Goal: Task Accomplishment & Management: Manage account settings

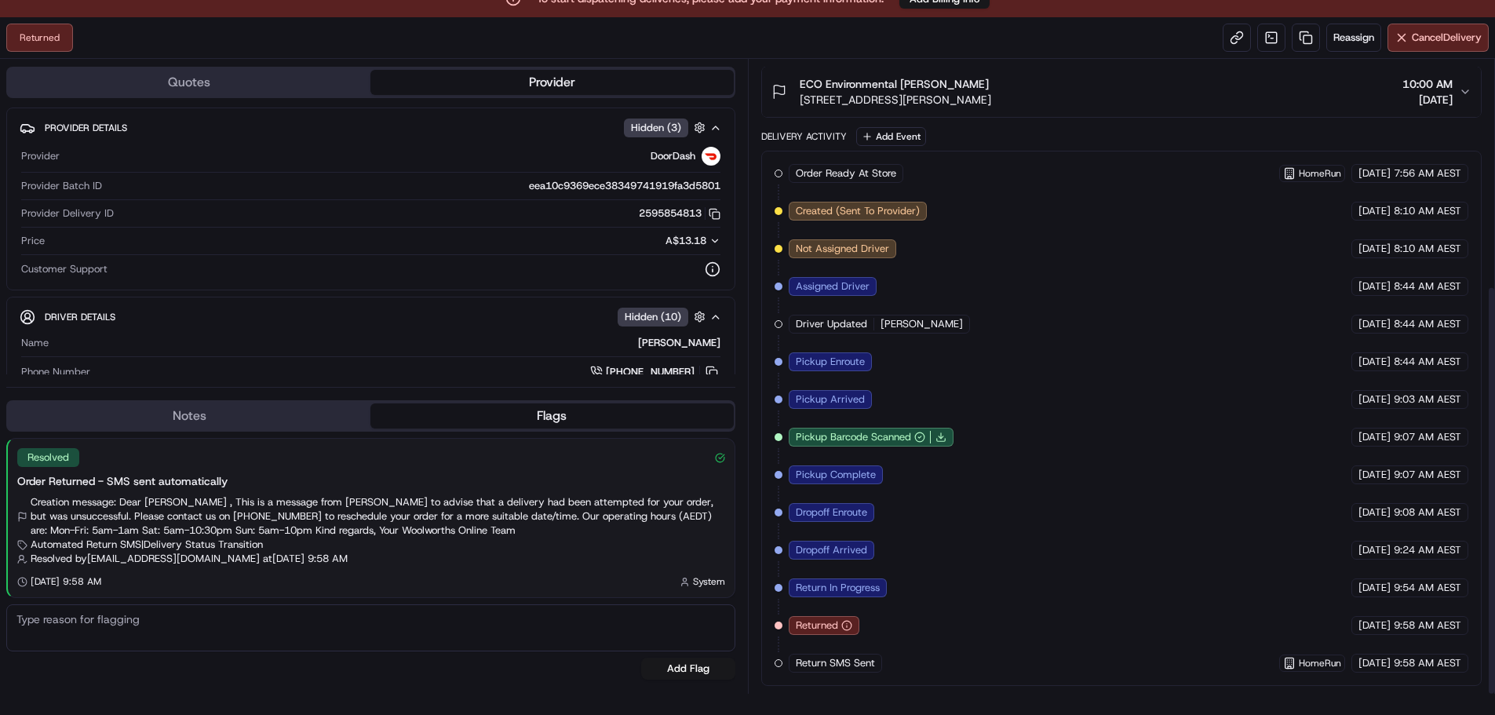
scroll to position [38, 0]
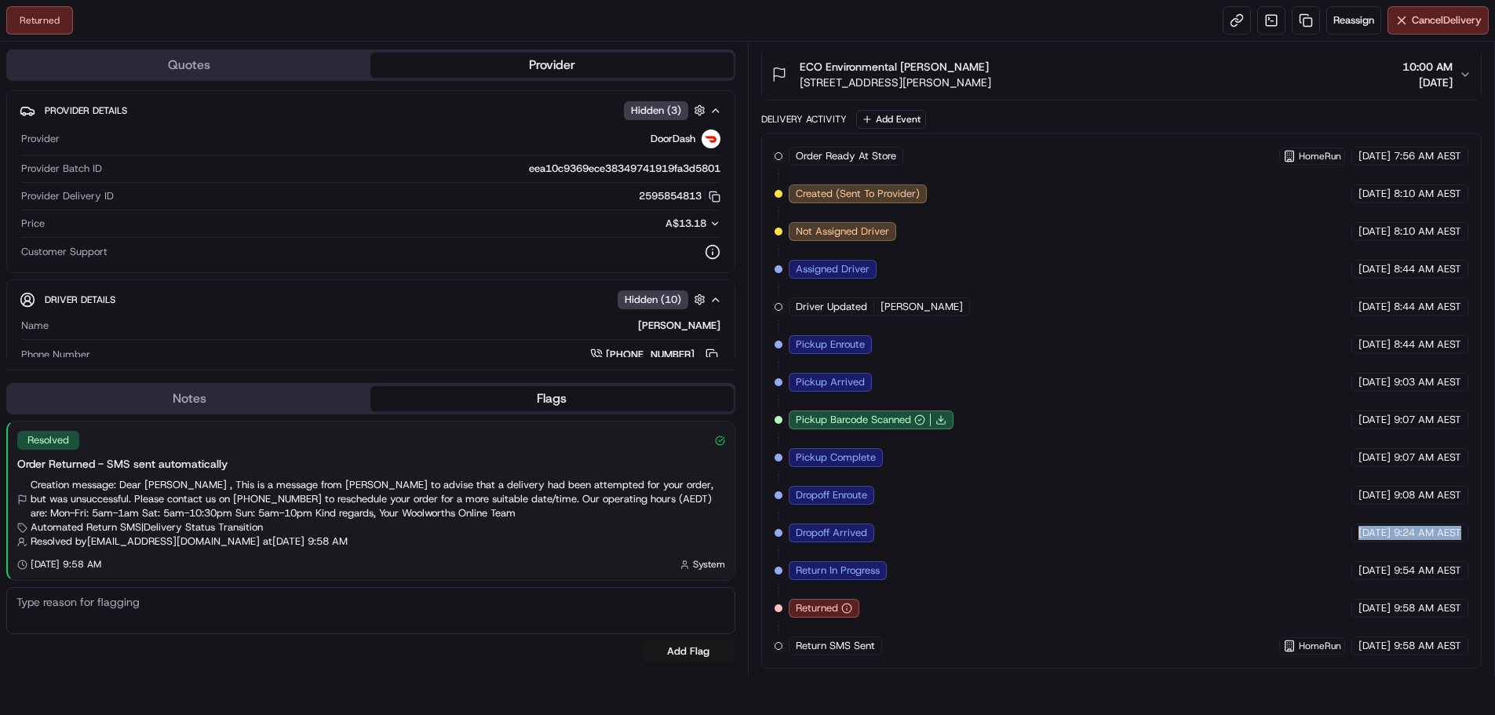
drag, startPoint x: 1461, startPoint y: 532, endPoint x: 1326, endPoint y: 536, distance: 135.1
click at [1352, 536] on div "[DATE] 9:24 AM AEST" at bounding box center [1410, 533] width 117 height 19
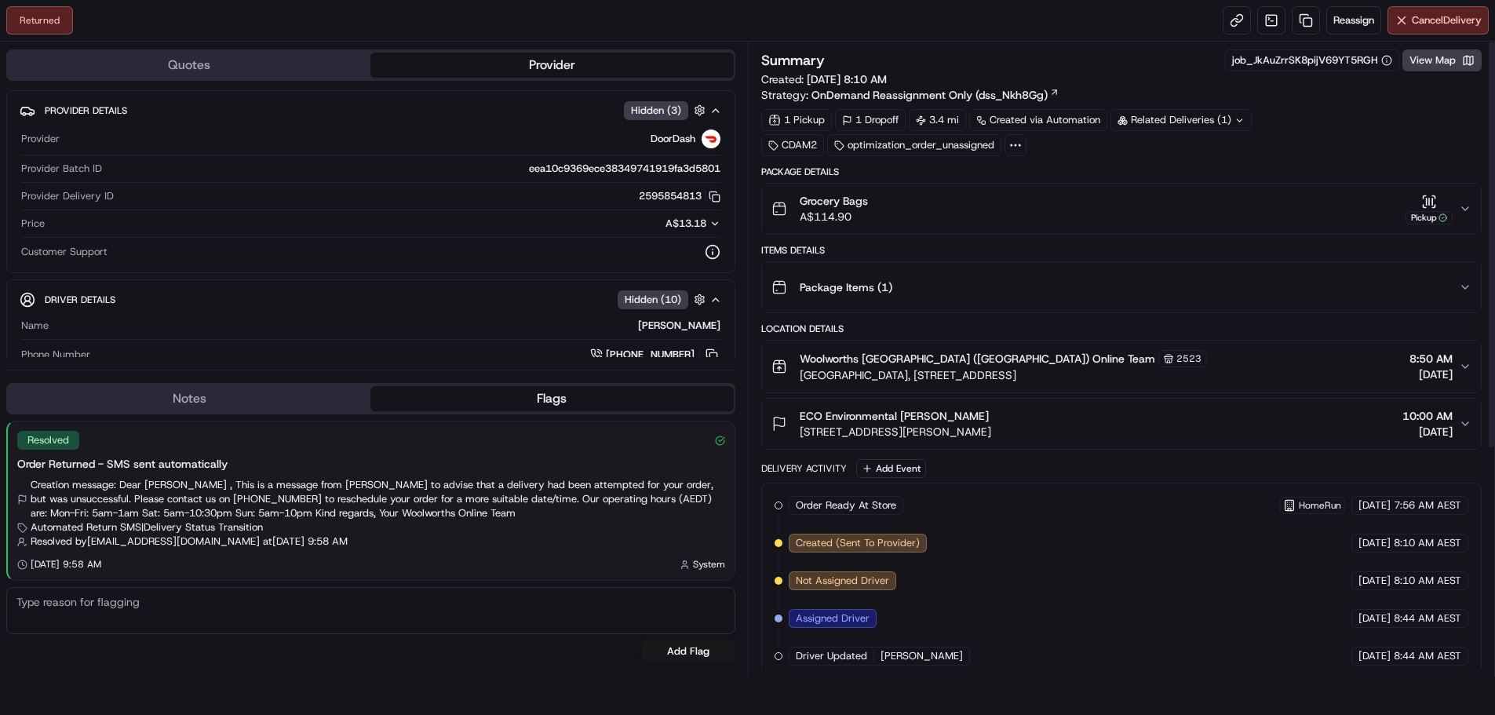
scroll to position [0, 0]
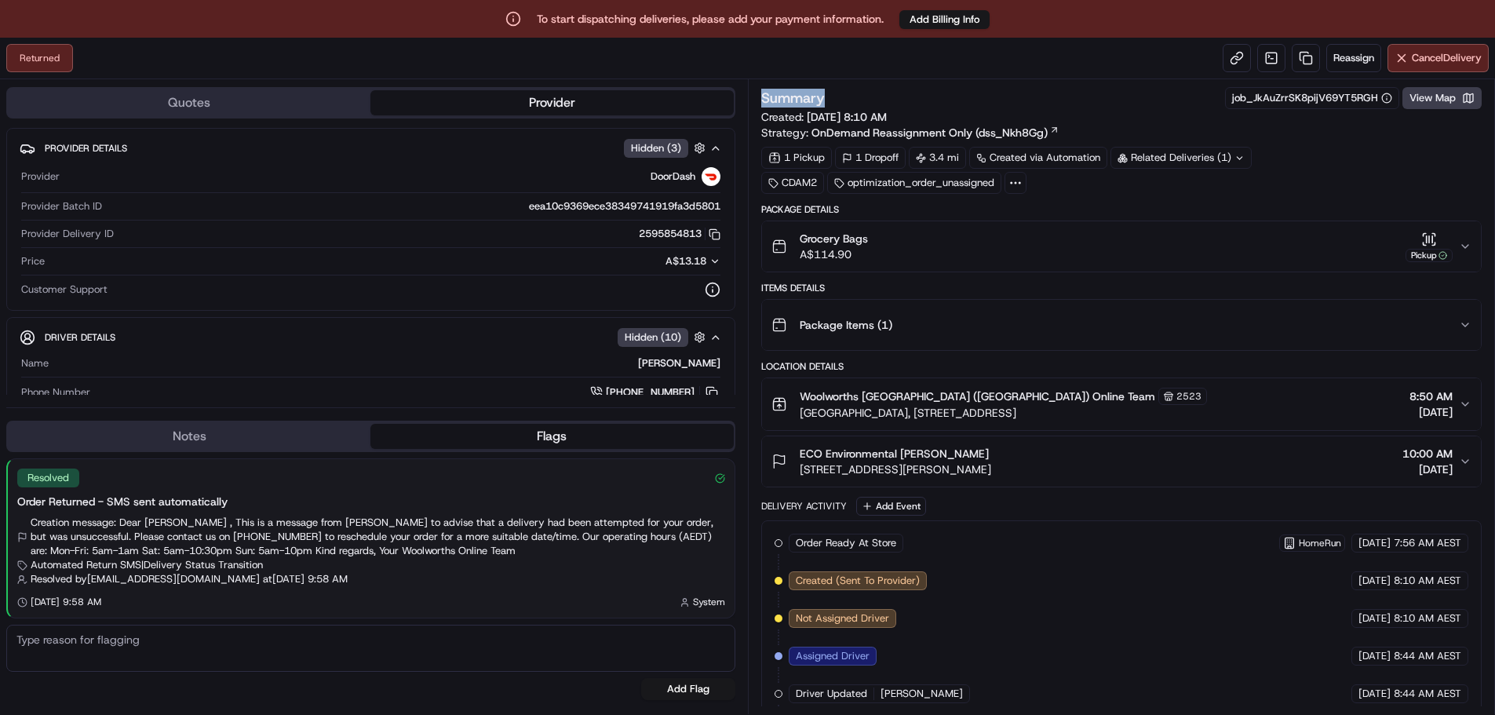
drag, startPoint x: 829, startPoint y: 98, endPoint x: 757, endPoint y: 94, distance: 72.3
click at [757, 94] on div "Summary job_JkAuZrrSK8pijV69YT5RGH View Map Created: [DATE] 8:10 AM Strategy: O…" at bounding box center [1122, 396] width 748 height 635
drag, startPoint x: 888, startPoint y: 18, endPoint x: 538, endPoint y: 30, distance: 350.3
click at [538, 30] on div "To start dispatching deliveries, please add your payment information. Add Billi…" at bounding box center [747, 19] width 1495 height 38
click at [1082, 80] on div "Summary job_JkAuZrrSK8pijV69YT5RGH View Map Created: [DATE] 8:10 AM Strategy: O…" at bounding box center [1122, 396] width 748 height 635
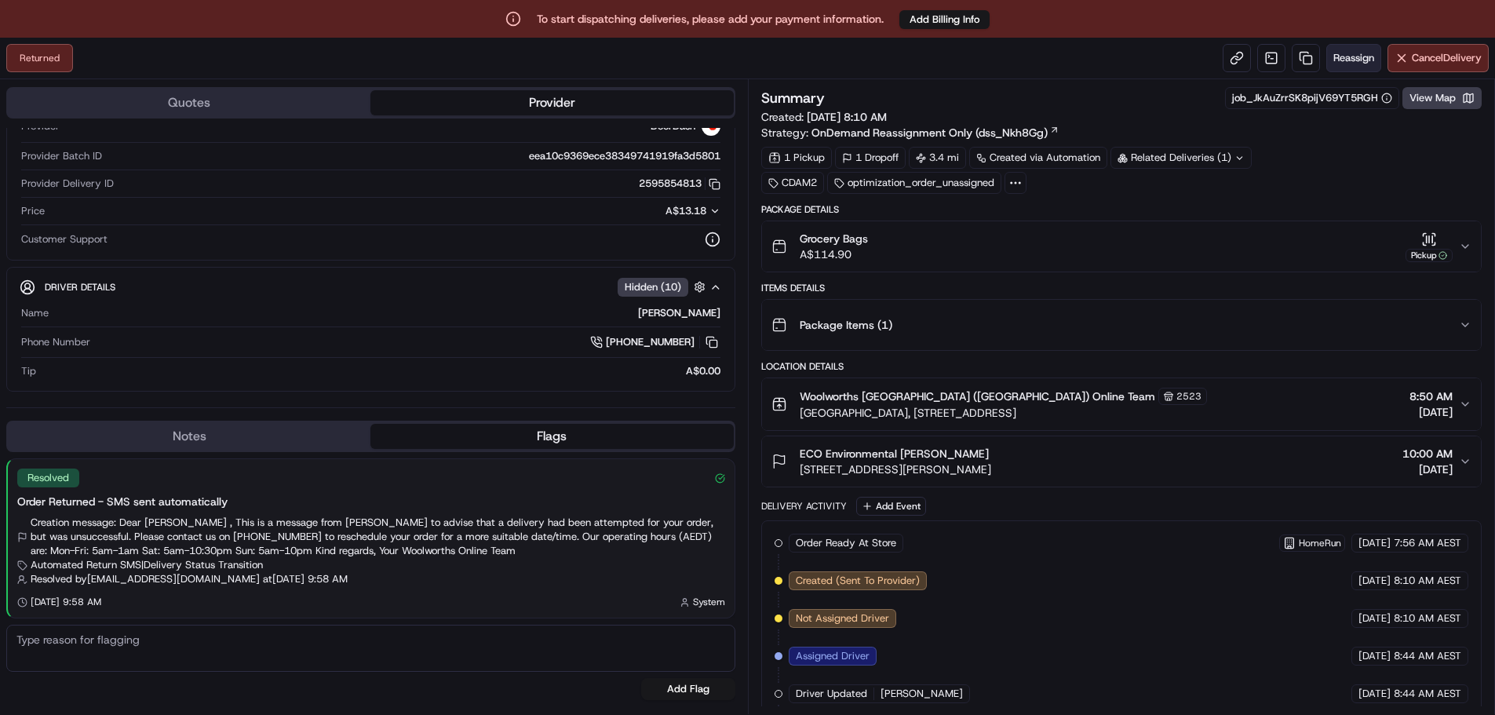
click at [1354, 55] on span "Reassign" at bounding box center [1354, 58] width 41 height 14
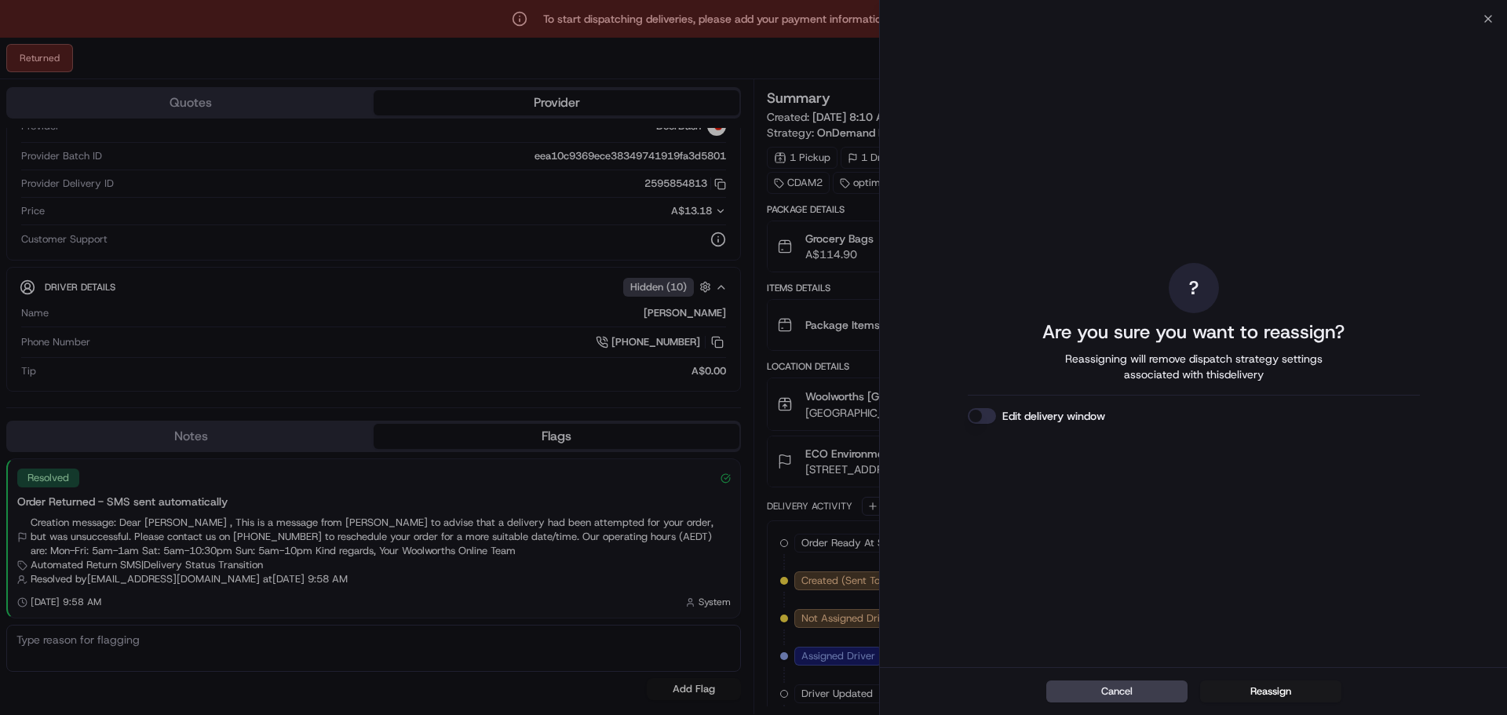
click at [982, 421] on button "Edit delivery window" at bounding box center [982, 416] width 28 height 16
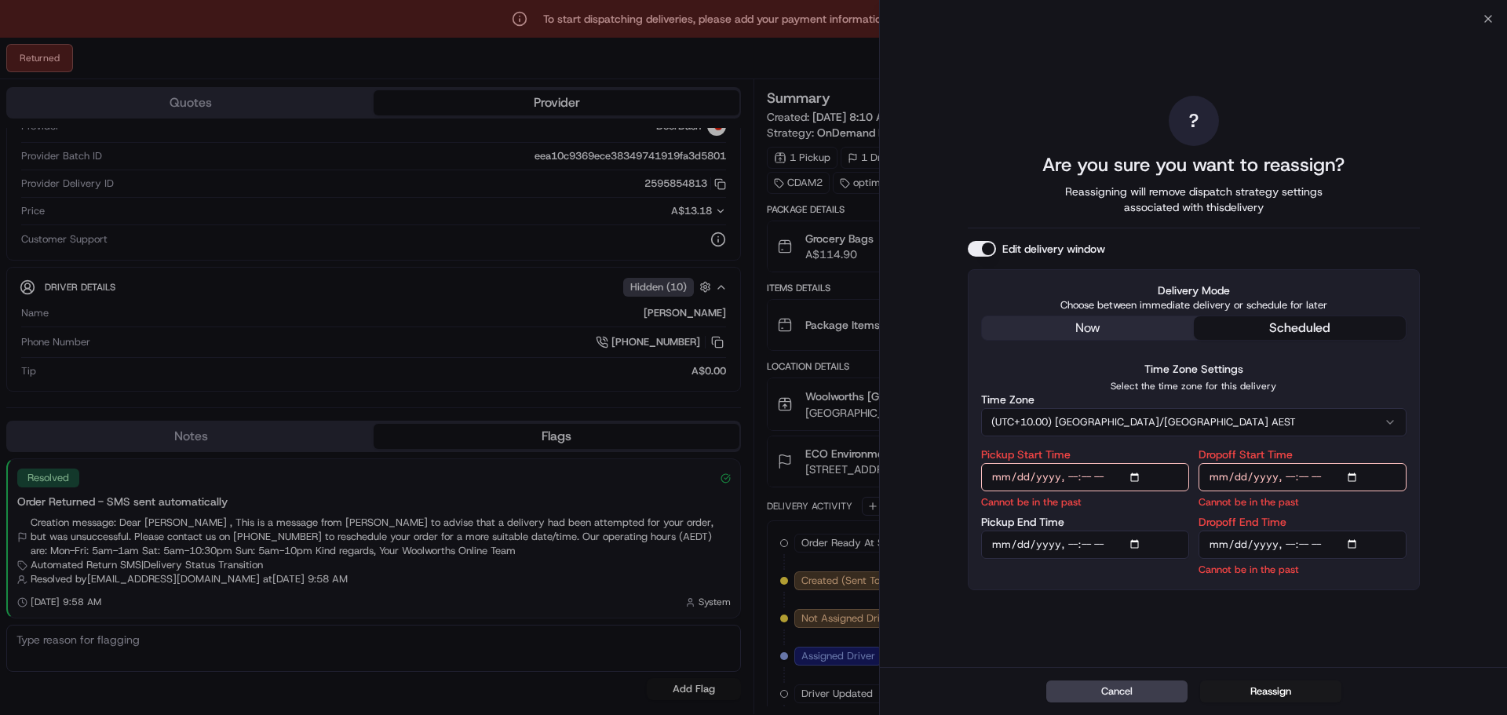
click at [1135, 334] on div "? Are you sure you want to reassign? Reassigning will remove dispatch strategy …" at bounding box center [1194, 343] width 452 height 642
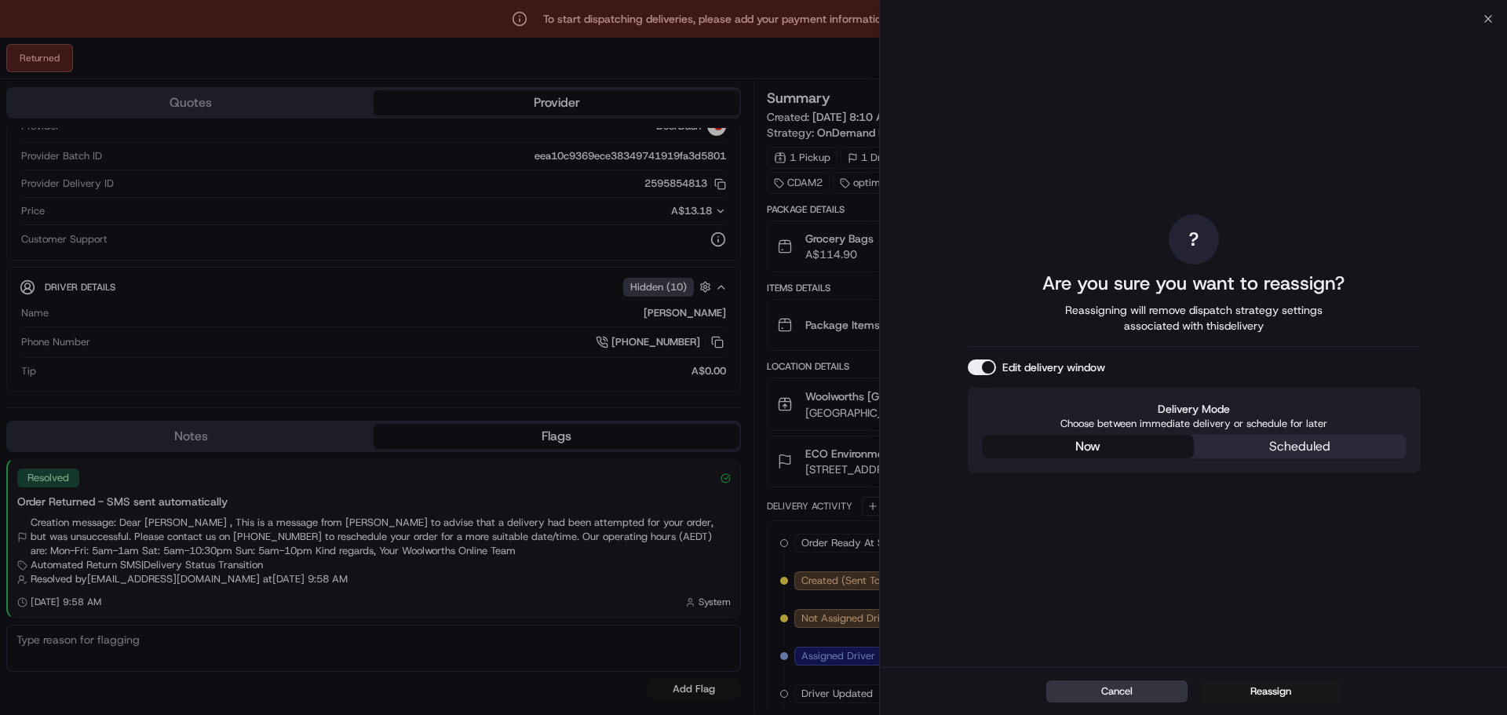
click at [1148, 688] on button "Cancel" at bounding box center [1116, 692] width 141 height 22
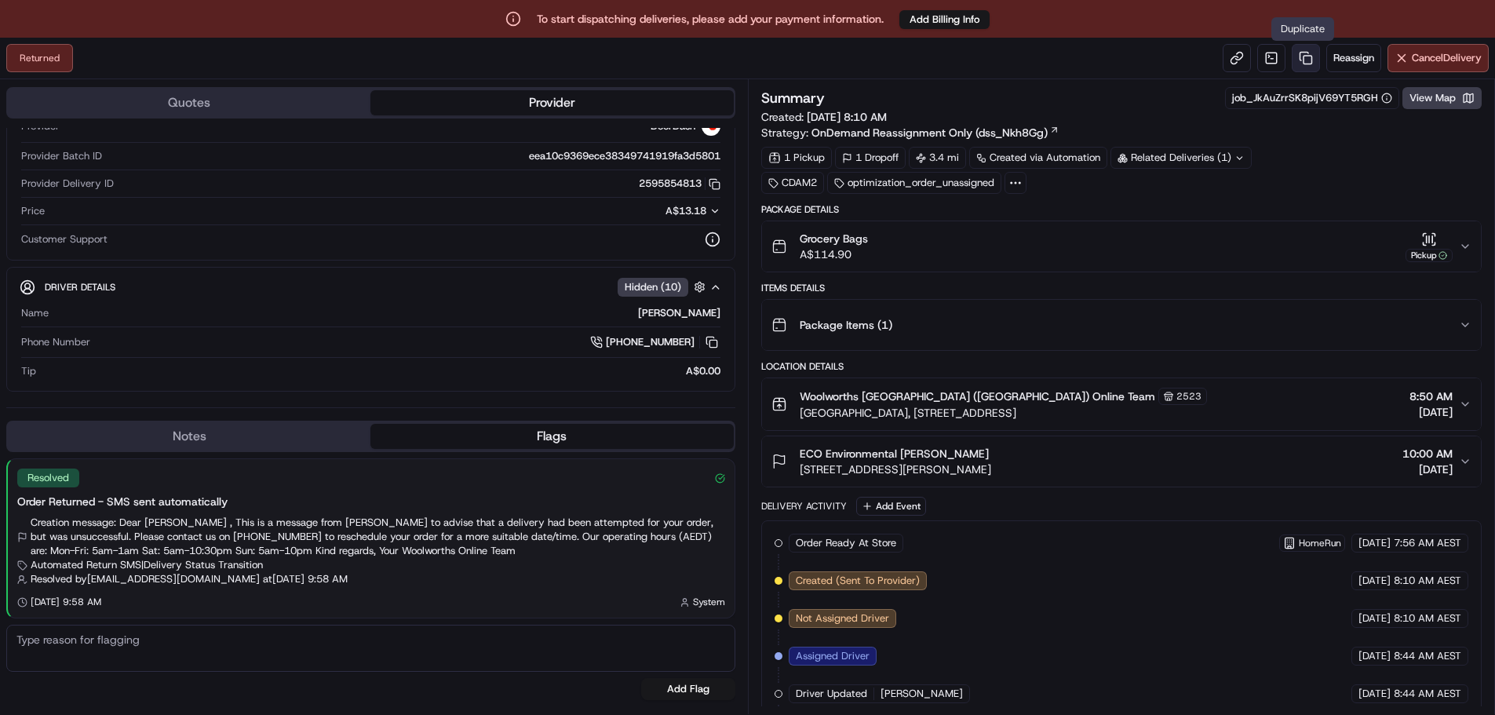
click at [1299, 57] on link at bounding box center [1306, 58] width 28 height 28
